Goal: Task Accomplishment & Management: Use online tool/utility

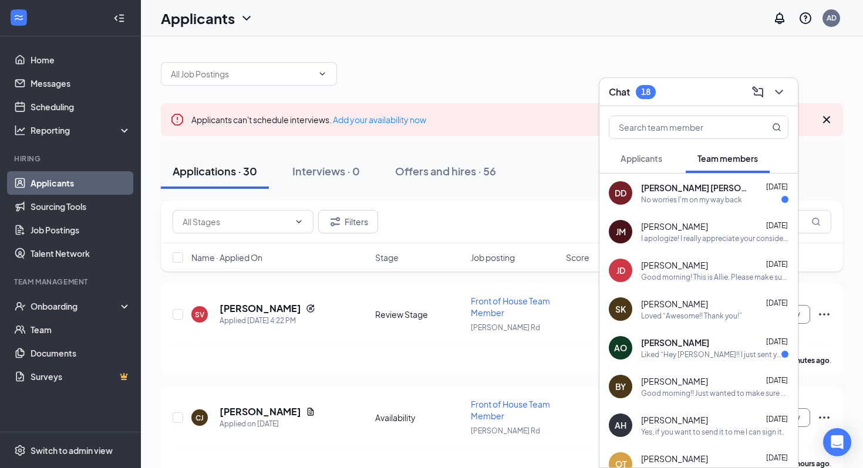
click at [561, 195] on div "No worries I'm on my way back" at bounding box center [691, 200] width 101 height 10
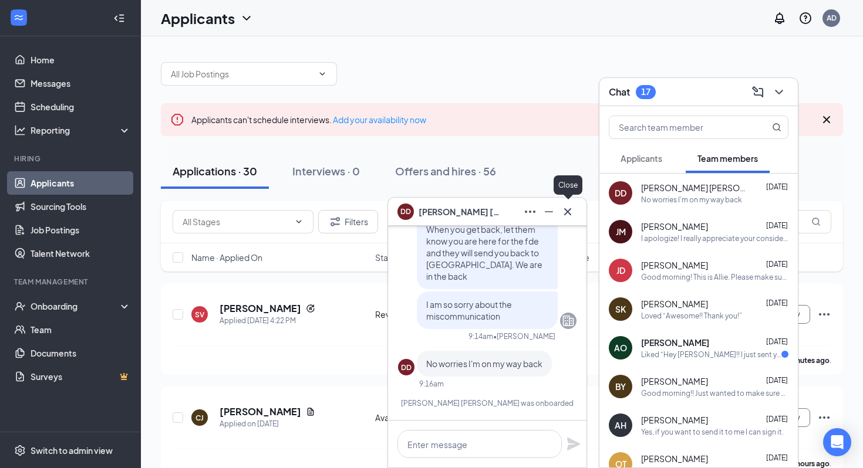
click at [561, 208] on icon "Cross" at bounding box center [568, 212] width 14 height 14
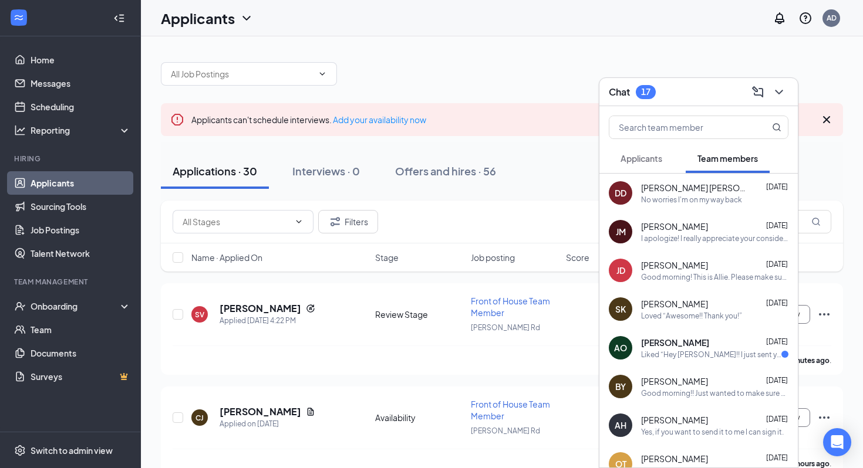
click at [561, 157] on span "Applicants" at bounding box center [642, 158] width 42 height 11
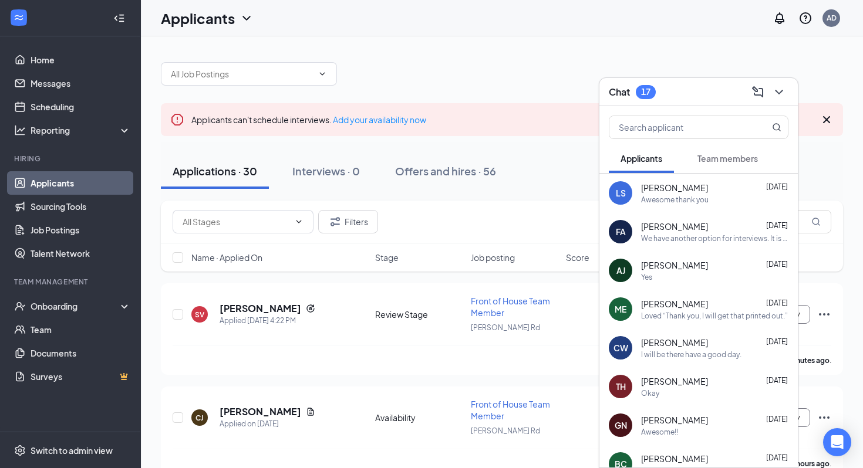
click at [561, 87] on div "Chat 17" at bounding box center [699, 92] width 180 height 18
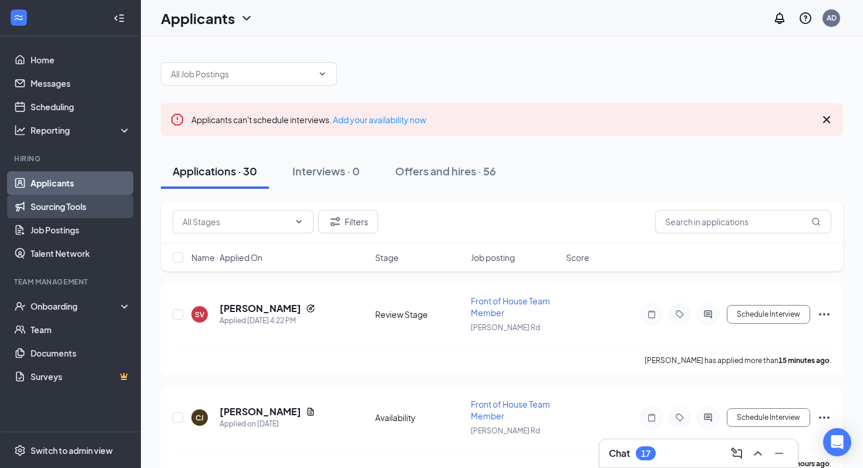
click at [83, 204] on link "Sourcing Tools" at bounding box center [81, 206] width 100 height 23
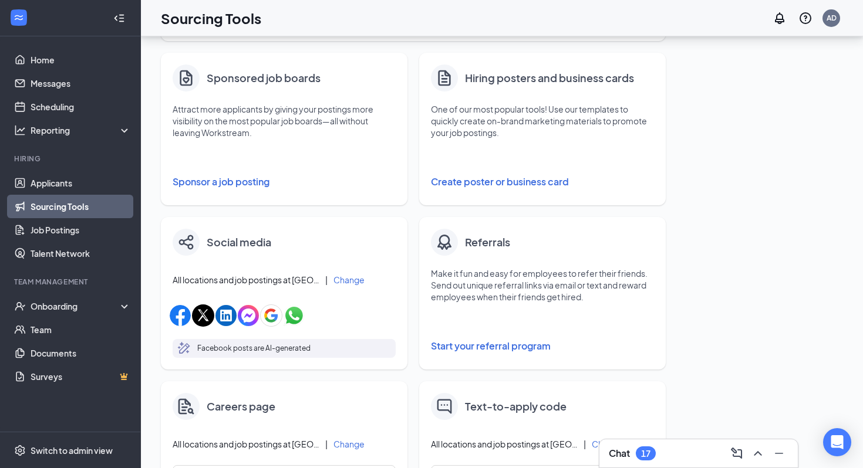
scroll to position [191, 0]
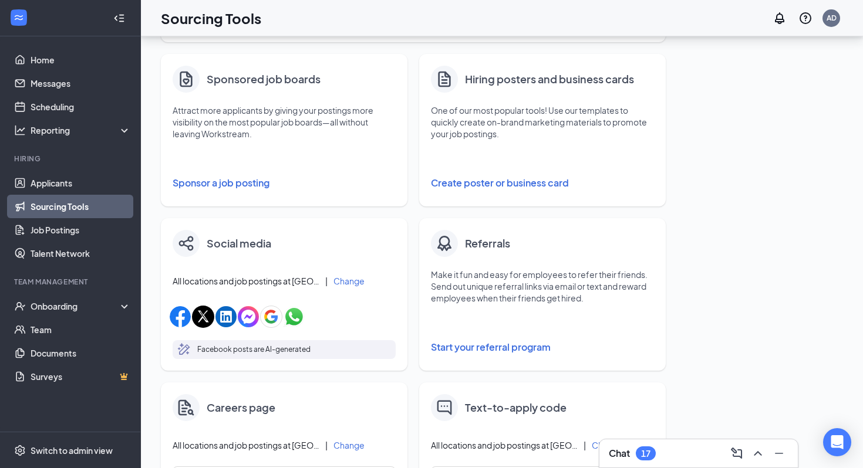
click at [288, 346] on p "Facebook posts are AI-generated" at bounding box center [253, 350] width 113 height 12
click at [262, 355] on p "Facebook posts are AI-generated" at bounding box center [253, 350] width 113 height 12
click at [203, 320] on img "button" at bounding box center [203, 317] width 22 height 22
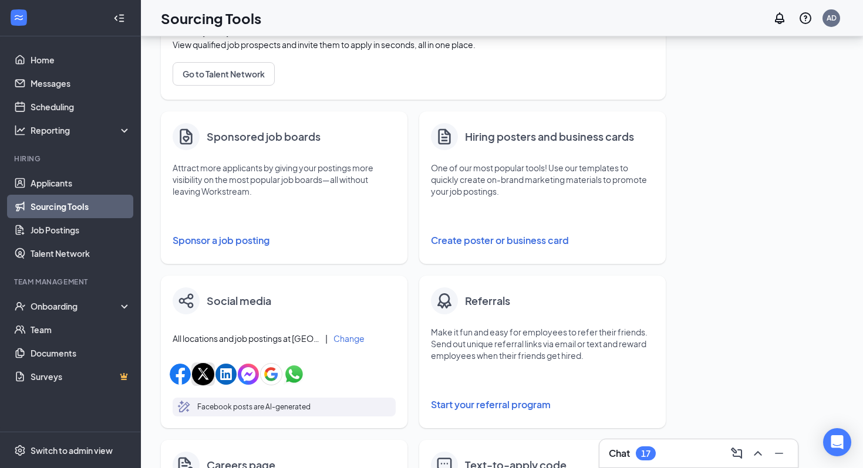
scroll to position [132, 0]
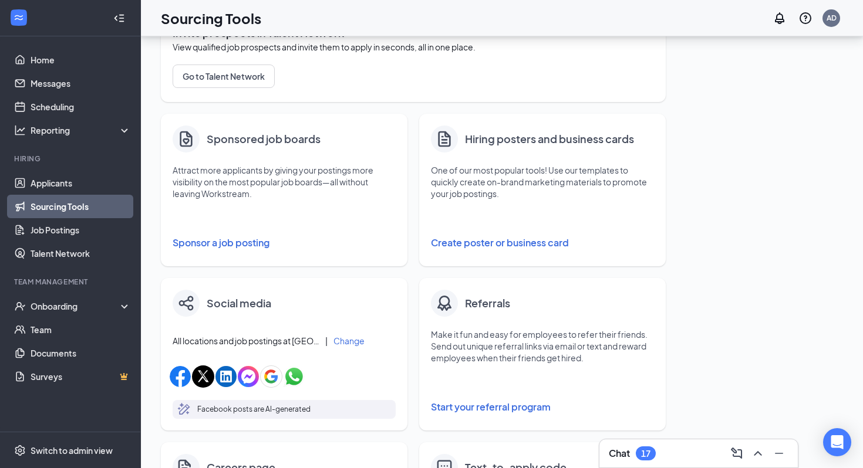
click at [224, 245] on button "Sponsor a job posting" at bounding box center [284, 242] width 223 height 23
